Goal: Task Accomplishment & Management: Use online tool/utility

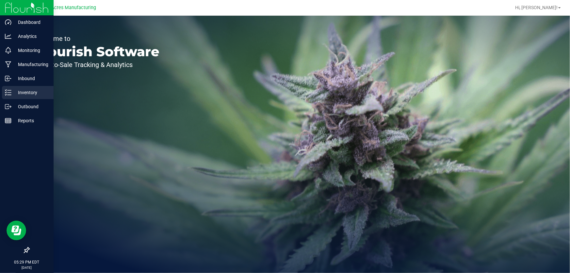
click at [21, 94] on p "Inventory" at bounding box center [30, 92] width 39 height 8
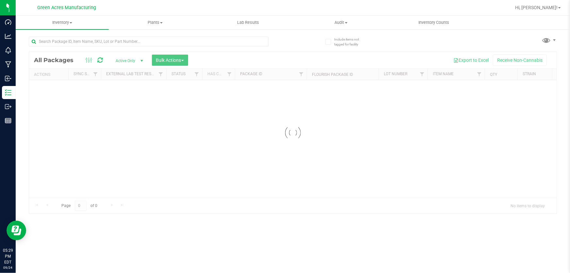
drag, startPoint x: 162, startPoint y: 193, endPoint x: 199, endPoint y: 193, distance: 37.5
click at [199, 193] on div at bounding box center [292, 132] width 527 height 161
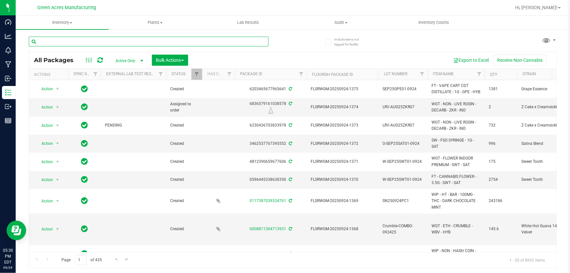
click at [211, 42] on input "text" at bounding box center [149, 42] width 240 height 10
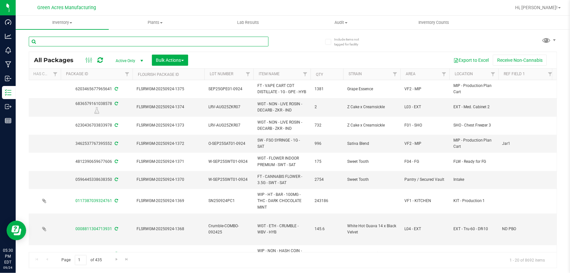
scroll to position [0, 183]
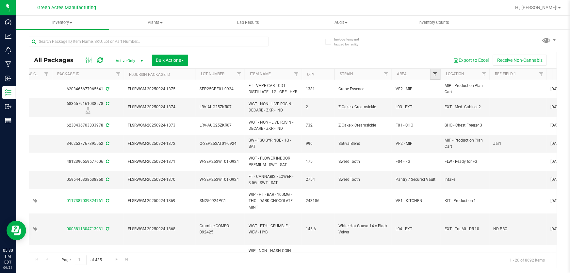
click at [436, 75] on span "Filter" at bounding box center [434, 73] width 5 height 5
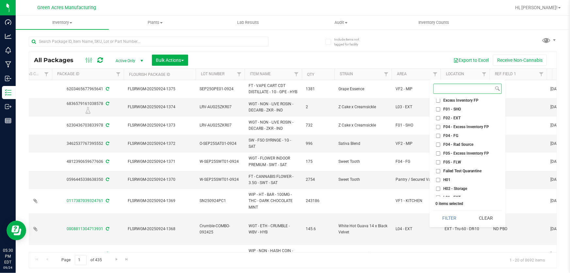
scroll to position [0, 0]
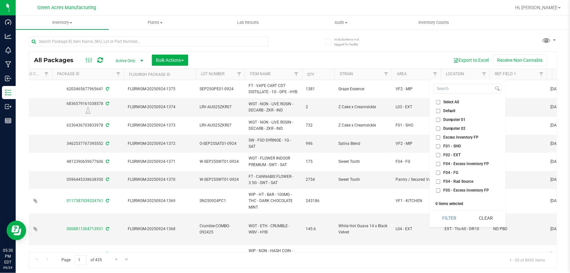
click at [438, 146] on input "F01 - SHO" at bounding box center [438, 146] width 4 height 4
checkbox input "true"
click at [438, 153] on input "F02 - EXT" at bounding box center [438, 155] width 4 height 4
checkbox input "true"
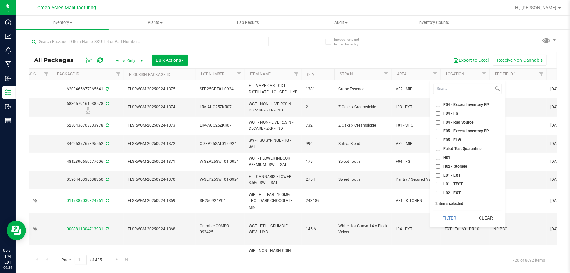
click at [439, 176] on input "L01 - EXT" at bounding box center [438, 175] width 4 height 4
checkbox input "true"
click at [439, 191] on input "L02 - EXT" at bounding box center [438, 193] width 4 height 4
checkbox input "true"
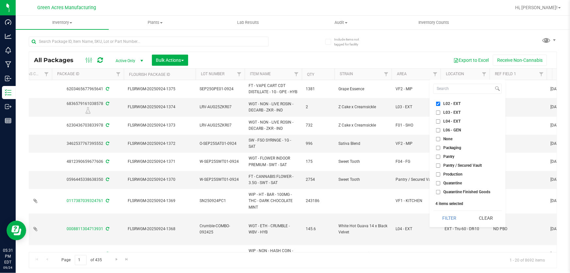
click at [438, 112] on input "L03 - EXT" at bounding box center [438, 112] width 4 height 4
checkbox input "true"
click at [437, 119] on input "L04 - EXT" at bounding box center [438, 121] width 4 height 4
checkbox input "true"
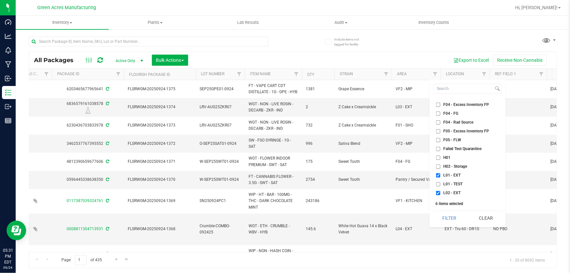
click at [437, 158] on input "H01" at bounding box center [438, 157] width 4 height 4
checkbox input "true"
click at [436, 166] on input "H02 - Storage" at bounding box center [438, 166] width 4 height 4
checkbox input "true"
click at [445, 220] on button "Filter" at bounding box center [449, 218] width 32 height 14
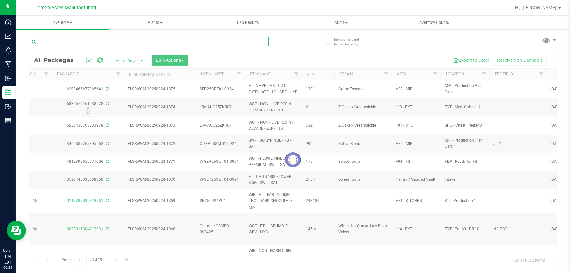
click at [161, 37] on input "text" at bounding box center [149, 42] width 240 height 10
type input "0892412625356190"
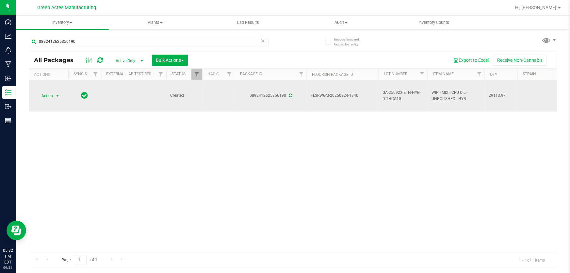
click at [51, 96] on span "Action" at bounding box center [45, 95] width 18 height 9
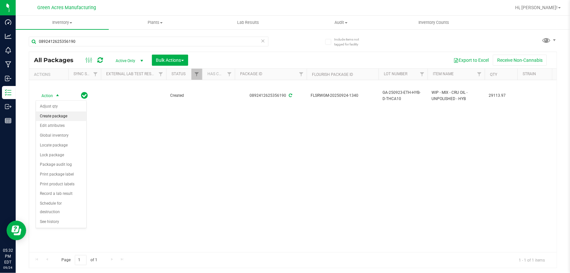
click at [56, 118] on li "Create package" at bounding box center [61, 116] width 50 height 10
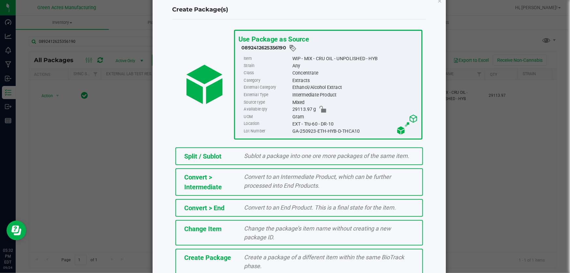
click at [276, 258] on span "Create a package of a different item within the same BioTrack phase." at bounding box center [324, 261] width 160 height 16
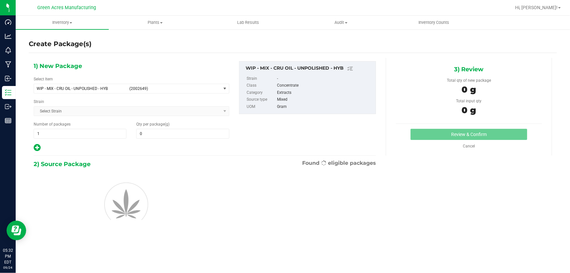
type input "0.0000"
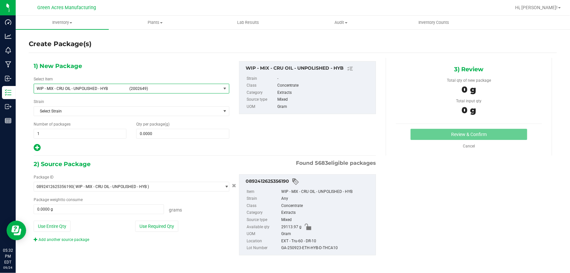
click at [176, 86] on span "(2002649)" at bounding box center [173, 88] width 89 height 5
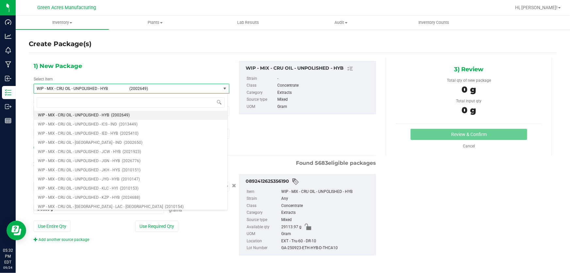
click at [280, 152] on div "1) New Package Select Item WIP - MIX - CRU OIL - UNPOLISHED - HYB (2002649) WIP…" at bounding box center [205, 163] width 352 height 211
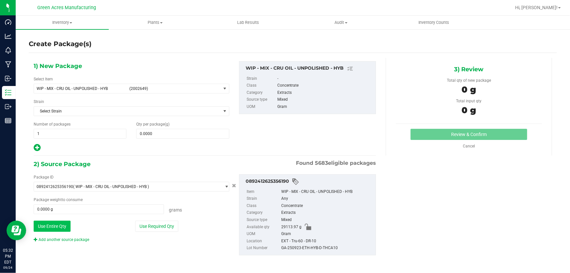
click at [51, 226] on button "Use Entire Qty" at bounding box center [52, 225] width 37 height 11
type input "29113.9700 g"
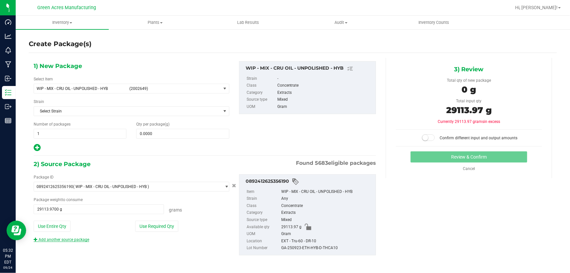
click at [55, 238] on link "Add another source package" at bounding box center [62, 239] width 56 height 5
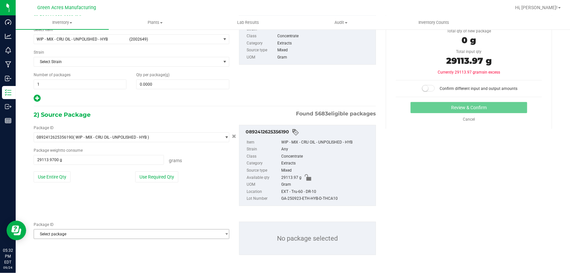
click at [58, 236] on span "Select package" at bounding box center [127, 233] width 187 height 9
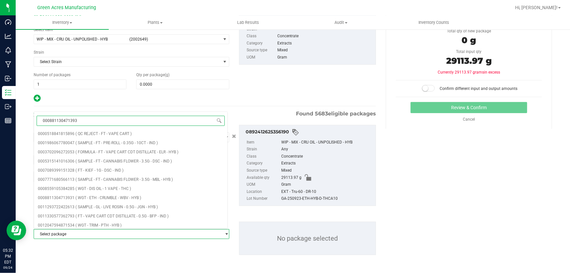
type input "0008811304713931"
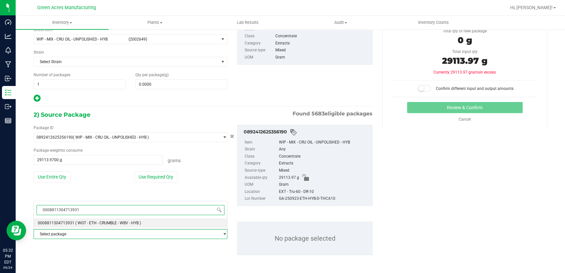
click at [127, 224] on span "( WGT - ETH - CRUMBLE - WBV - HYB )" at bounding box center [108, 222] width 66 height 5
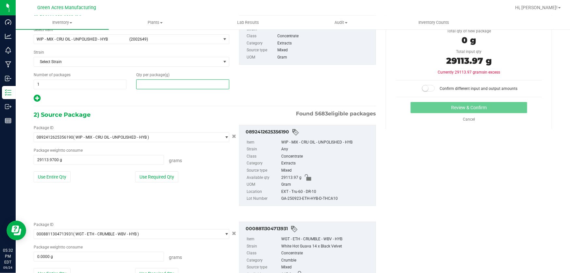
click at [158, 80] on span at bounding box center [182, 84] width 93 height 10
type input "29113.97"
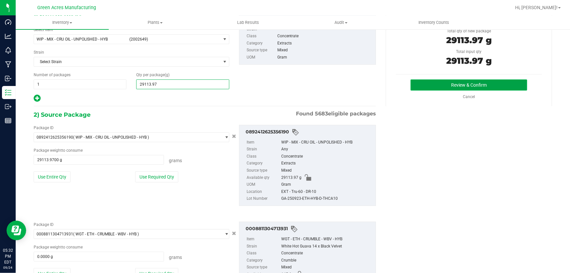
type input "29,113.9700"
click at [433, 84] on button "Review & Confirm" at bounding box center [468, 84] width 117 height 11
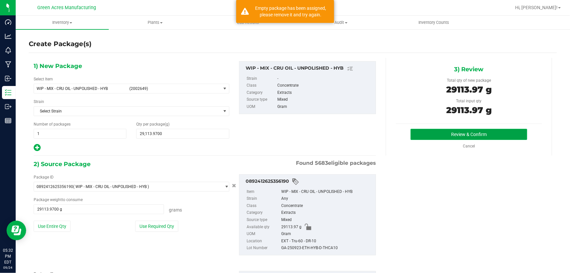
click at [438, 131] on button "Review & Confirm" at bounding box center [468, 134] width 117 height 11
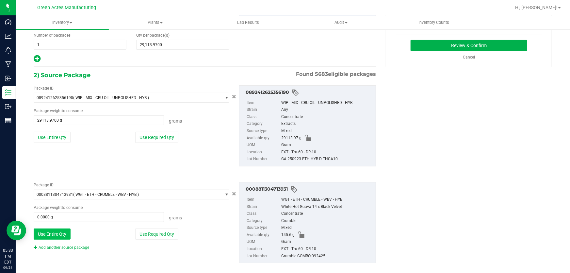
click at [59, 232] on button "Use Entire Qty" at bounding box center [52, 233] width 37 height 11
type input "145.6000 g"
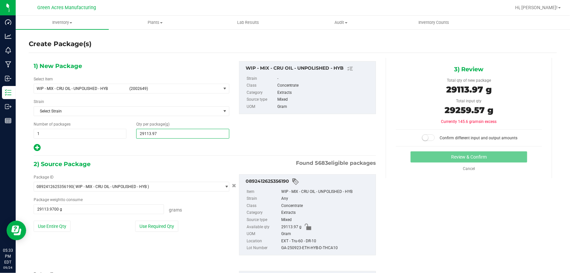
click at [174, 132] on span "29,113.9700 29113.97" at bounding box center [182, 134] width 93 height 10
click at [174, 132] on input "29113.97" at bounding box center [182, 133] width 92 height 9
type input "29259.57"
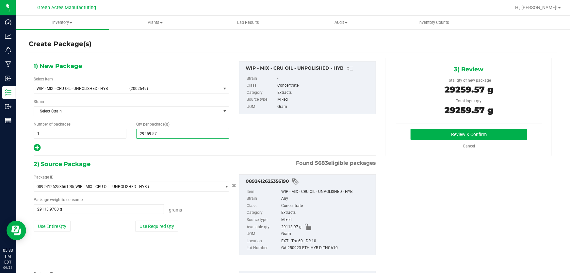
click at [410, 129] on button "Review & Confirm" at bounding box center [468, 134] width 117 height 11
type input "29,259.5700"
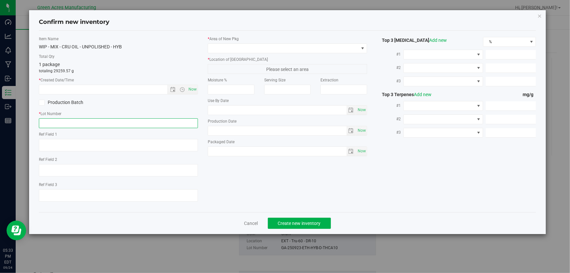
click at [94, 126] on input "text" at bounding box center [118, 123] width 159 height 10
type input "g"
type input "GA-250923-ETH-HYB-D-THCA09-10"
drag, startPoint x: 193, startPoint y: 90, endPoint x: 198, endPoint y: 88, distance: 5.2
click at [193, 90] on span "Now" at bounding box center [192, 89] width 11 height 9
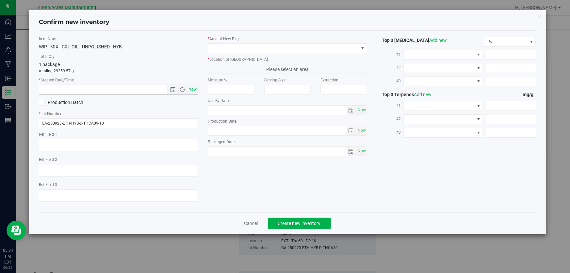
type input "[DATE] 5:34 PM"
click at [227, 49] on span at bounding box center [283, 48] width 150 height 9
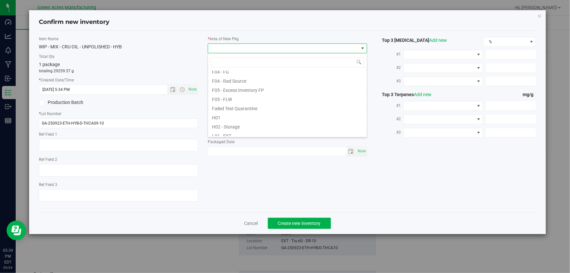
scroll to position [148, 0]
click at [237, 84] on li "L04 - EXT" at bounding box center [287, 82] width 159 height 9
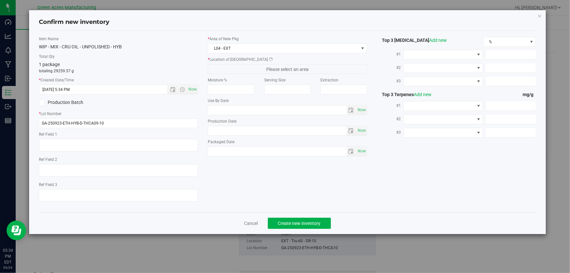
click at [243, 65] on span "Please select an area" at bounding box center [287, 69] width 159 height 10
click at [245, 71] on span "EXT - Concentrate Flower Storage" at bounding box center [283, 68] width 150 height 9
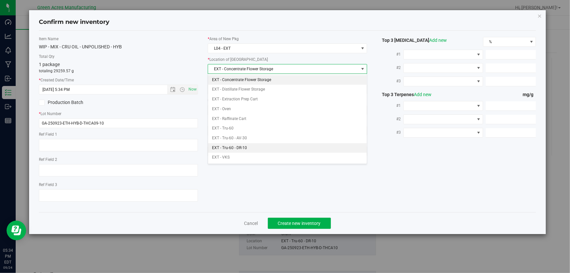
click at [256, 148] on li "EXT - Tru-60 - DR-10" at bounding box center [287, 148] width 159 height 10
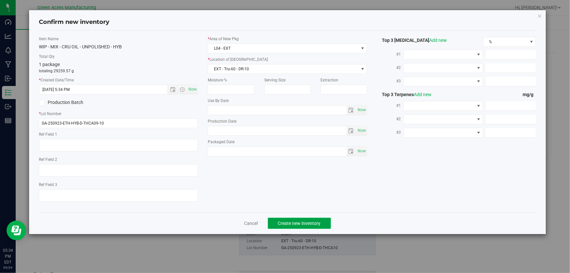
click at [293, 224] on span "Create new inventory" at bounding box center [299, 222] width 43 height 5
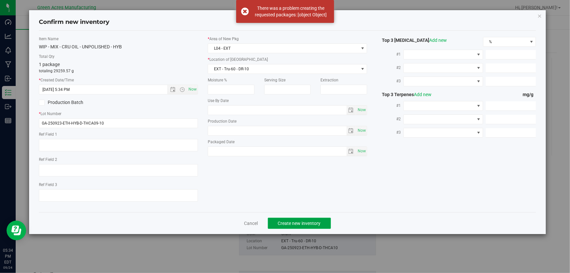
click at [282, 225] on span "Create new inventory" at bounding box center [299, 222] width 43 height 5
click at [252, 222] on link "Cancel" at bounding box center [251, 223] width 14 height 7
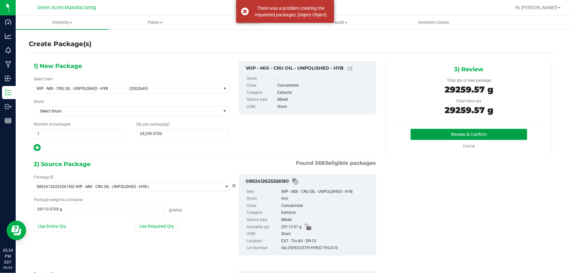
click at [445, 135] on button "Review & Confirm" at bounding box center [468, 134] width 117 height 11
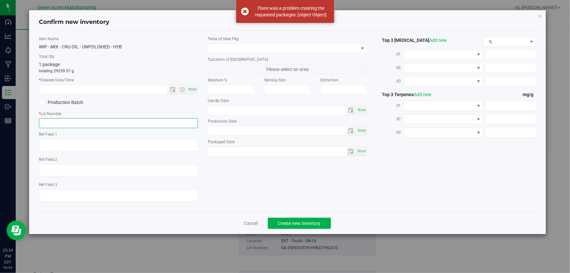
click at [140, 126] on input "text" at bounding box center [118, 123] width 159 height 10
type input "GA-250923-ETH-HYB-D-THCA09-10"
click at [192, 86] on span "Now" at bounding box center [192, 89] width 11 height 9
type input "[DATE] 5:34 PM"
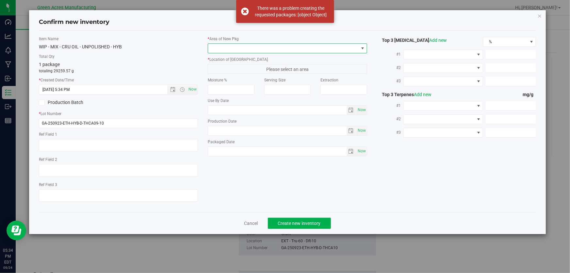
click at [217, 51] on span at bounding box center [283, 48] width 150 height 9
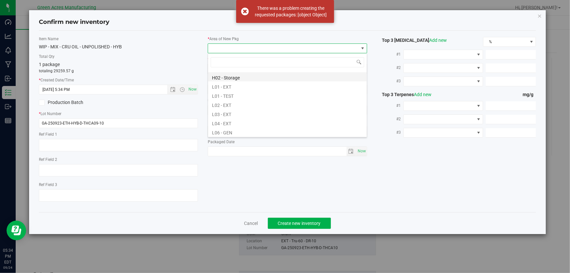
scroll to position [119, 0]
click at [262, 112] on li "L04 - EXT" at bounding box center [287, 111] width 159 height 9
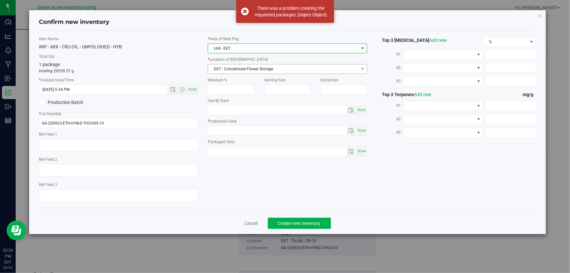
click at [267, 71] on span "EXT - Concentrate Flower Storage" at bounding box center [283, 68] width 150 height 9
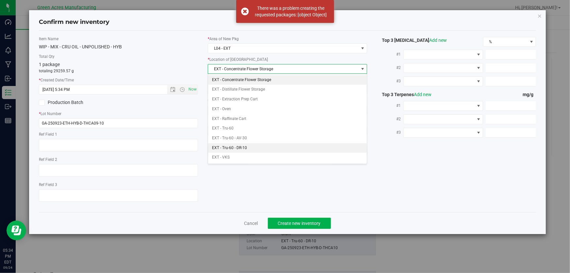
click at [268, 148] on li "EXT - Tru-60 - DR-10" at bounding box center [287, 148] width 159 height 10
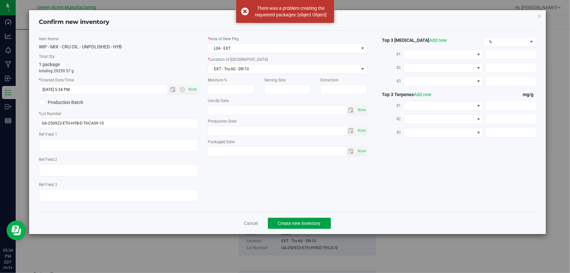
click at [293, 225] on span "Create new inventory" at bounding box center [299, 222] width 43 height 5
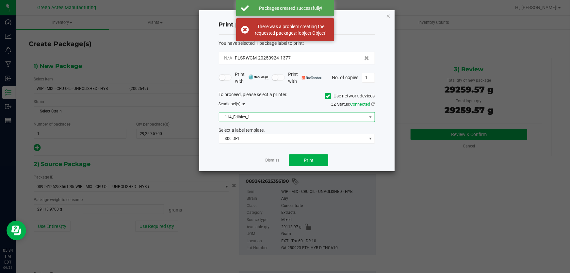
click at [291, 119] on span "114_Edibles_1" at bounding box center [292, 116] width 147 height 9
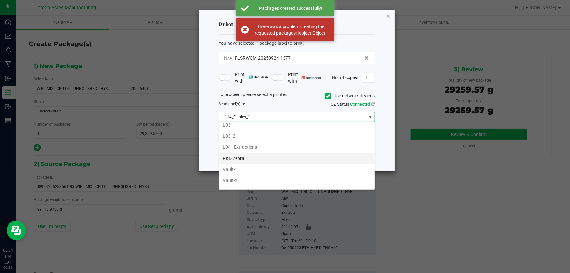
scroll to position [237, 0]
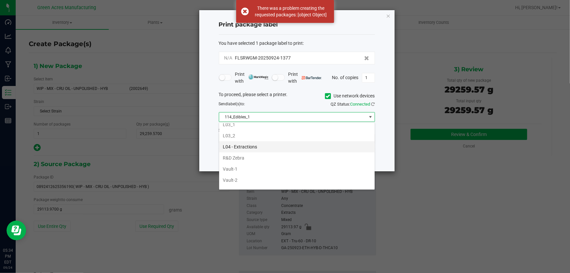
click at [254, 141] on li "L04 - Extractions" at bounding box center [296, 146] width 155 height 11
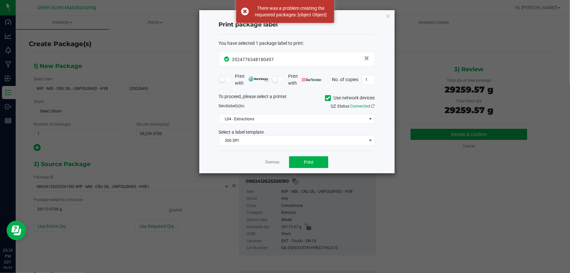
click at [307, 154] on div "Dismiss Print" at bounding box center [297, 162] width 156 height 23
click at [314, 165] on button "Print" at bounding box center [308, 162] width 39 height 12
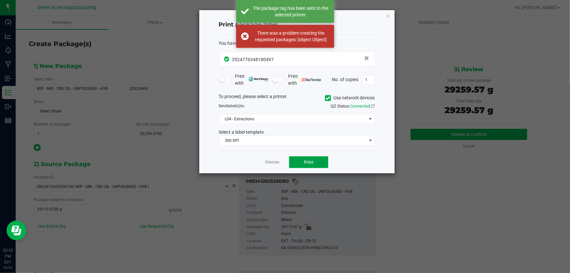
click at [314, 165] on button "Print" at bounding box center [308, 162] width 39 height 12
click at [268, 163] on link "Dismiss" at bounding box center [272, 162] width 14 height 6
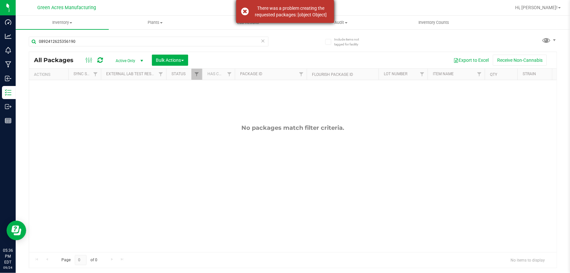
click at [245, 9] on div "There was a problem creating the requested packages: [object Object]" at bounding box center [285, 11] width 98 height 23
